Goal: Task Accomplishment & Management: Use online tool/utility

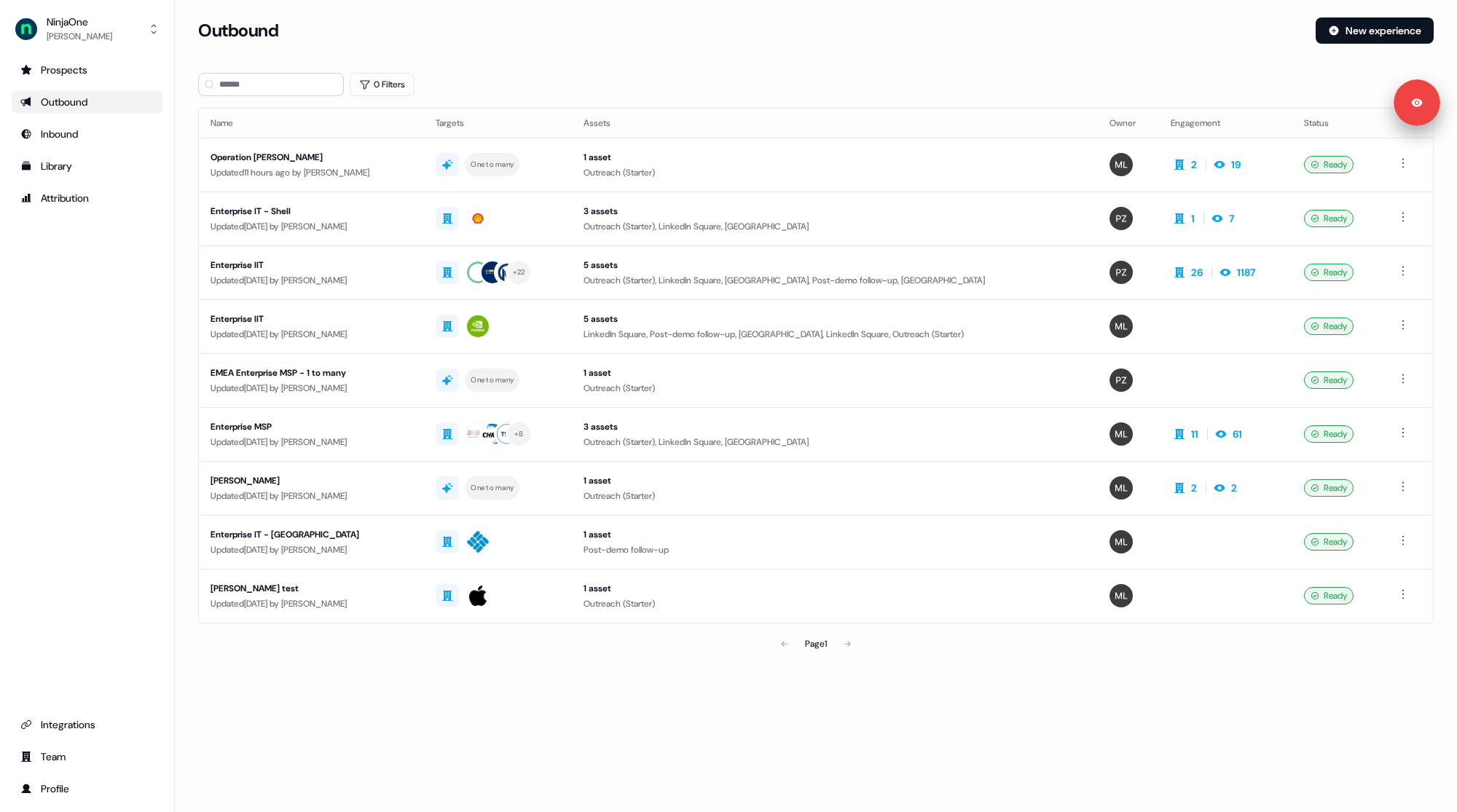
click at [729, 78] on div "0 Filters" at bounding box center [816, 84] width 1236 height 23
click at [343, 163] on div "Operation NIAT - Brett" at bounding box center [311, 157] width 202 height 14
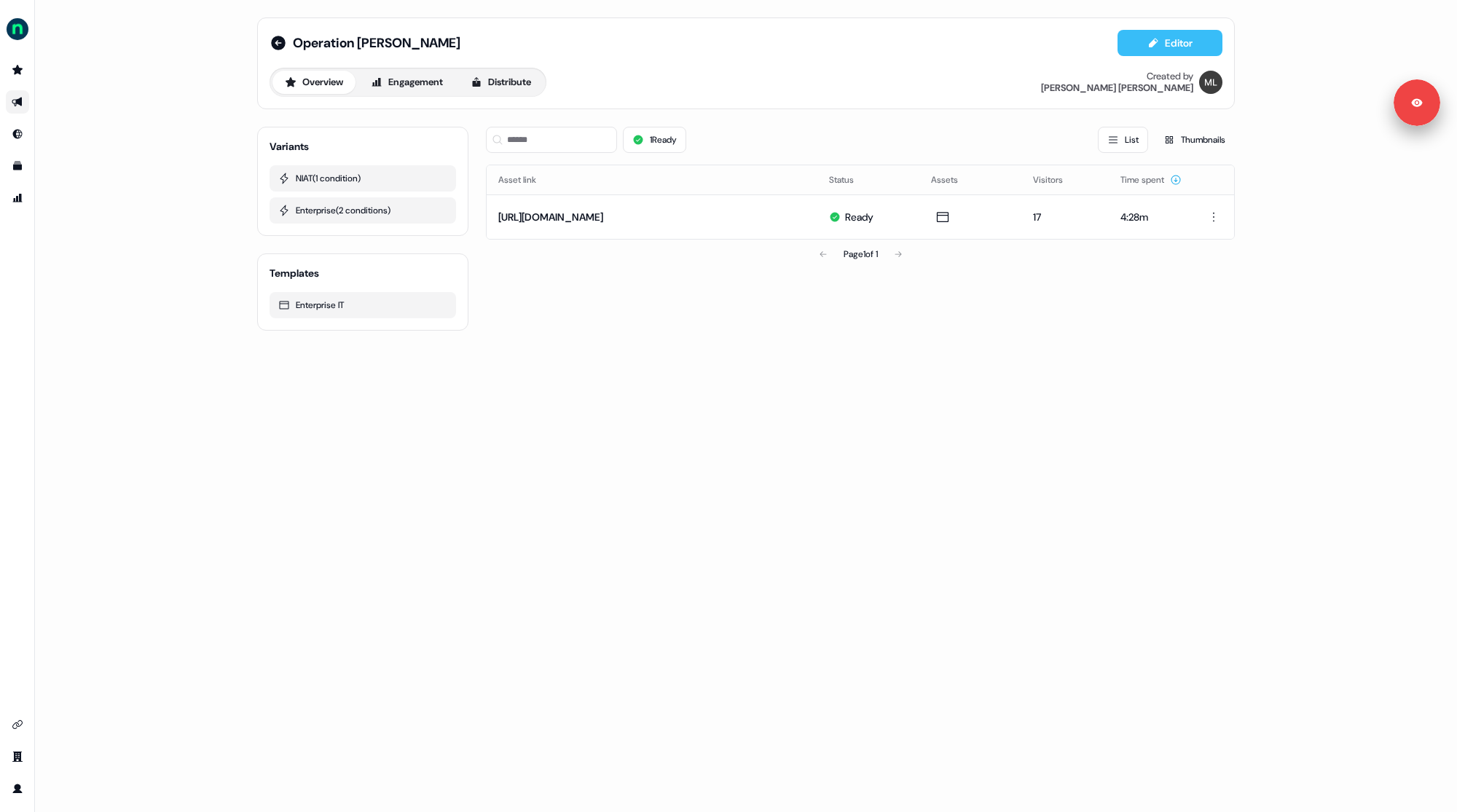
click at [1145, 44] on button "Editor" at bounding box center [1170, 43] width 105 height 26
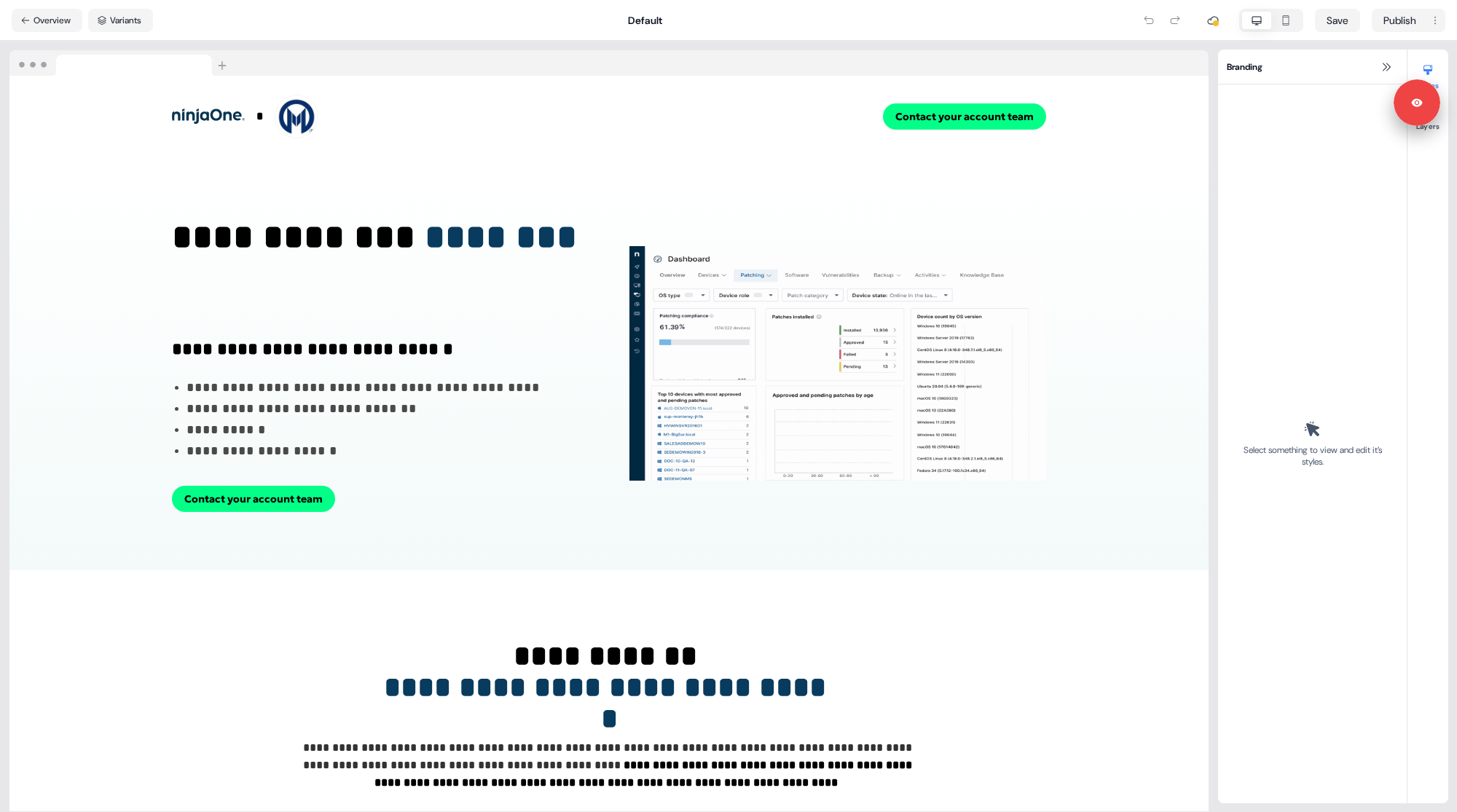
click at [652, 60] on div at bounding box center [609, 63] width 1199 height 26
click at [117, 21] on button "Variants" at bounding box center [120, 20] width 65 height 23
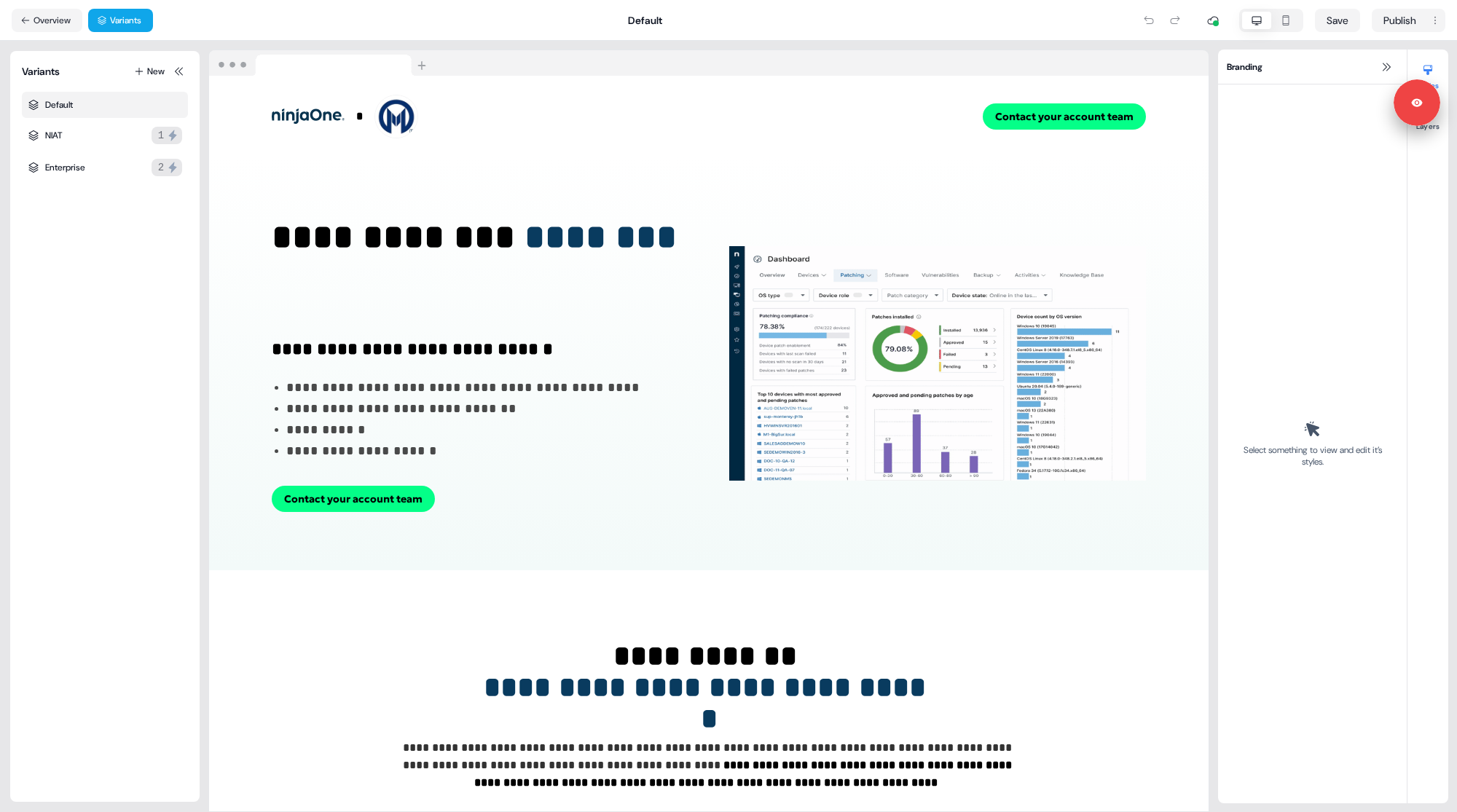
drag, startPoint x: 98, startPoint y: 140, endPoint x: 119, endPoint y: 233, distance: 95.3
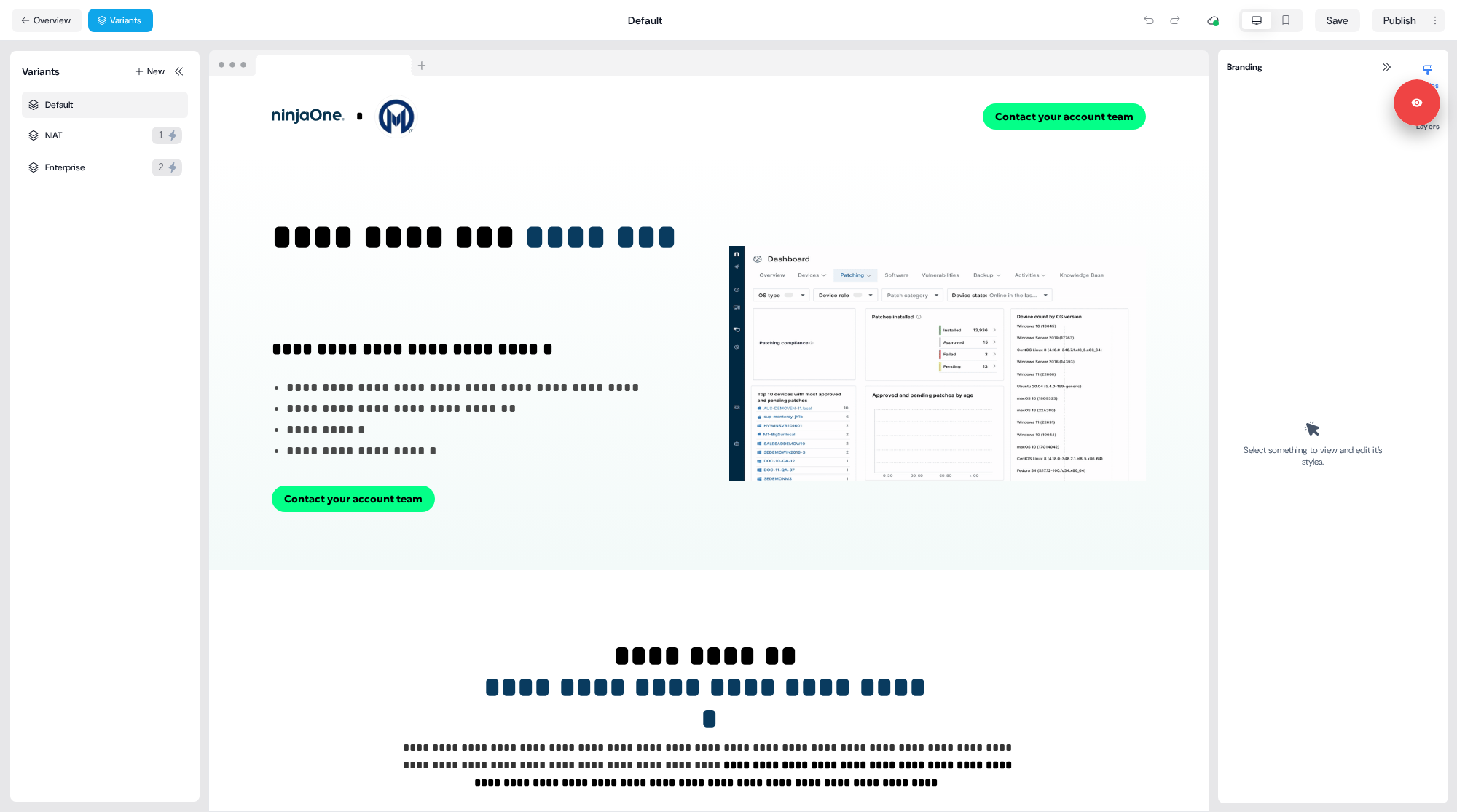
click at [98, 140] on div "NIAT 1" at bounding box center [105, 135] width 166 height 29
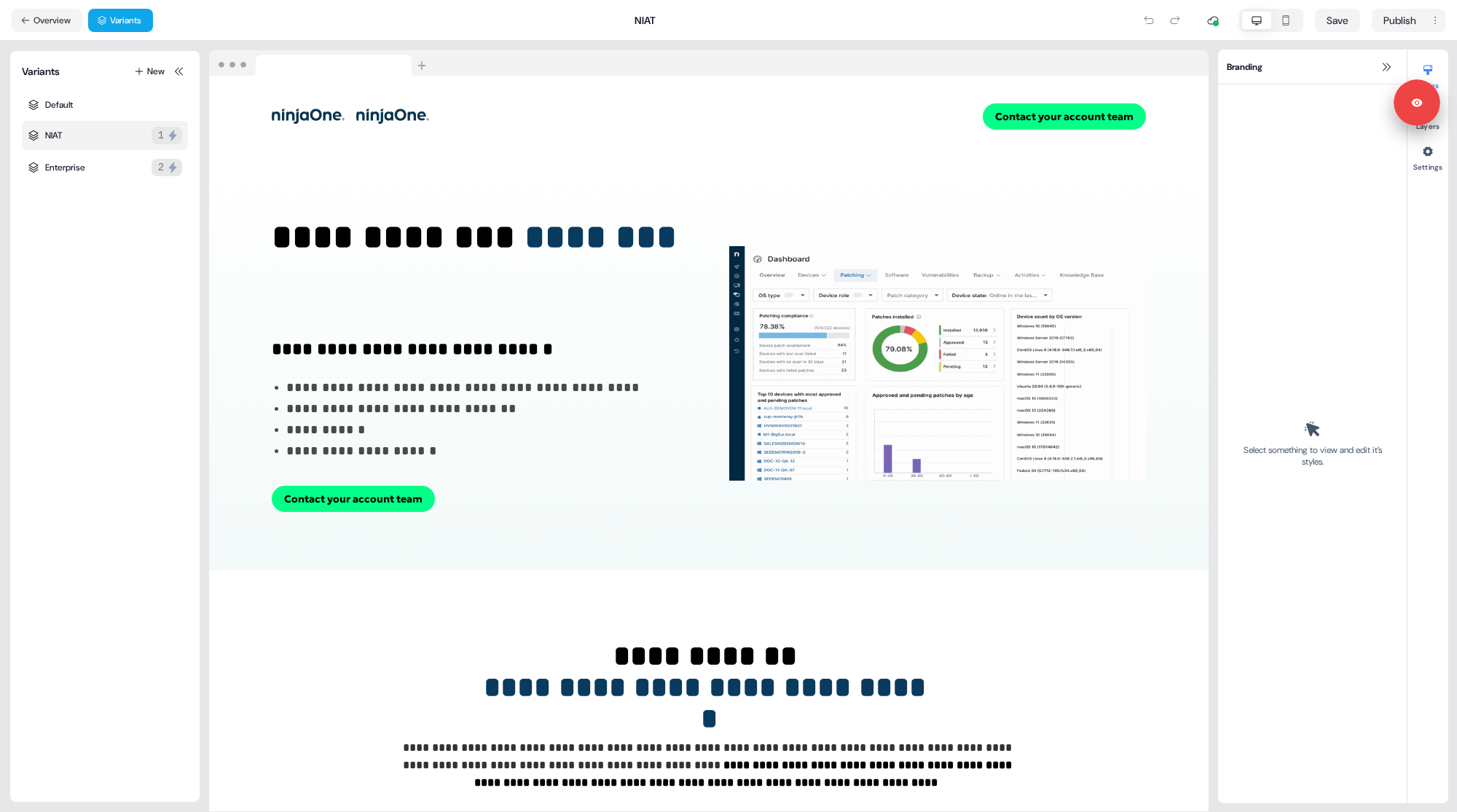
click at [114, 236] on div "Variants New Default NIAT 1 Enterprise 2" at bounding box center [105, 426] width 166 height 727
click at [830, 50] on div "**********" at bounding box center [709, 431] width 1001 height 762
click at [838, 55] on div at bounding box center [709, 63] width 1000 height 26
click at [149, 461] on div "Variants New Default NIAT 1 Enterprise 2" at bounding box center [105, 426] width 166 height 727
